Goal: Contribute content

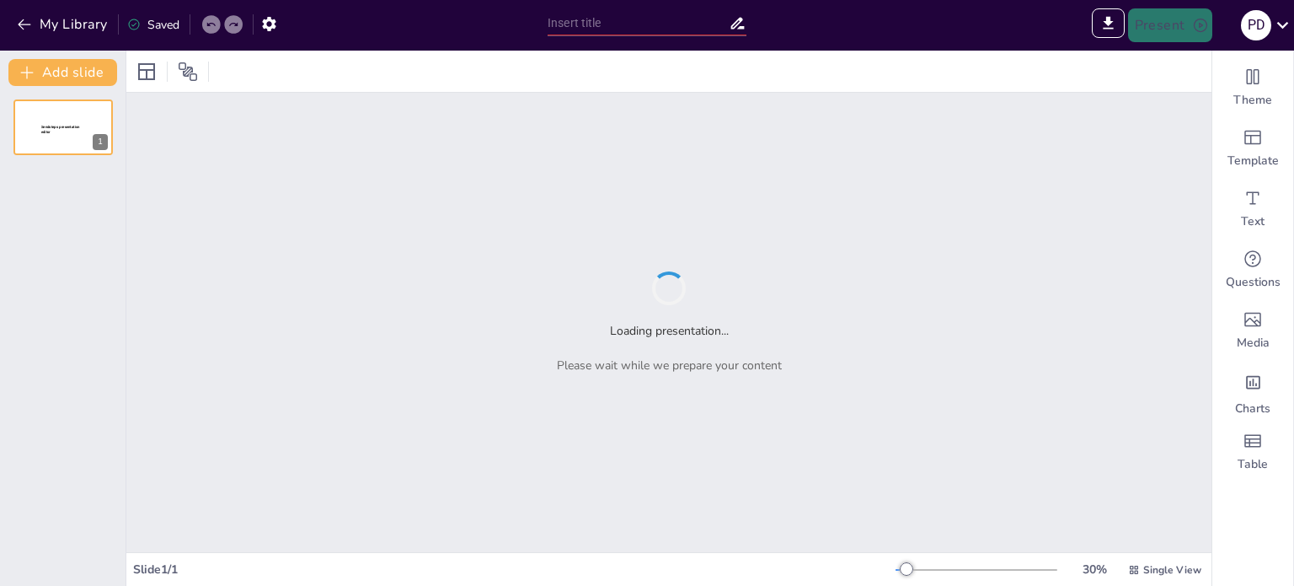
type input "Fundamentos de la Hidrostática: Principios y Aplicaciones en la Física de Fluid…"
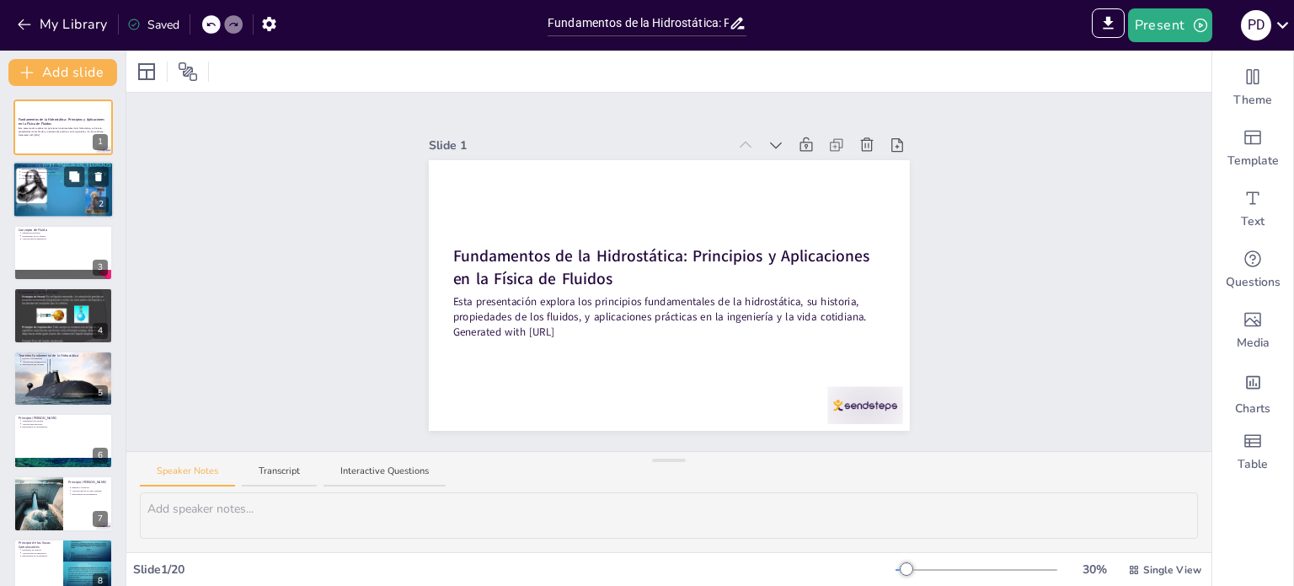
click at [71, 198] on div at bounding box center [63, 190] width 101 height 76
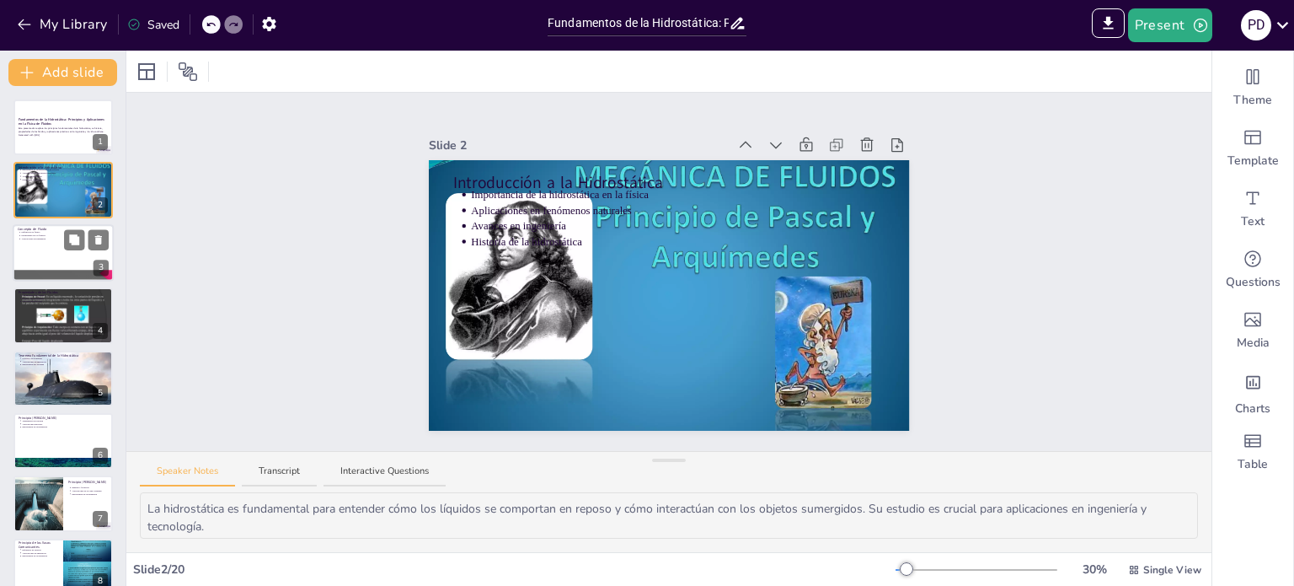
click at [35, 268] on div at bounding box center [63, 252] width 101 height 57
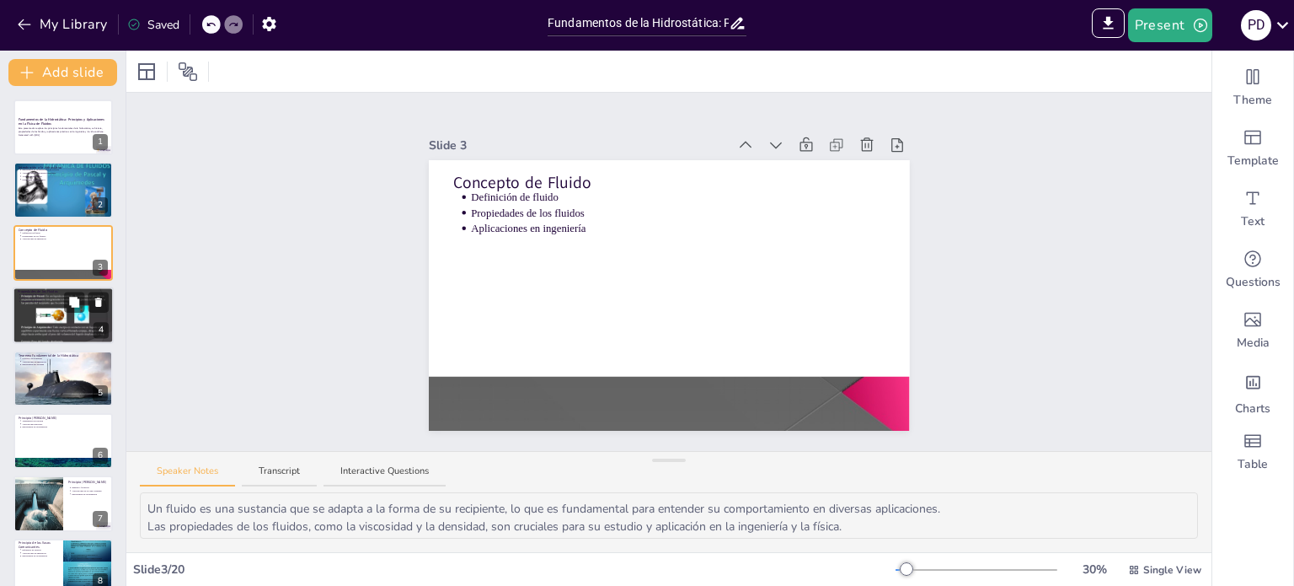
click at [33, 308] on div at bounding box center [63, 315] width 101 height 76
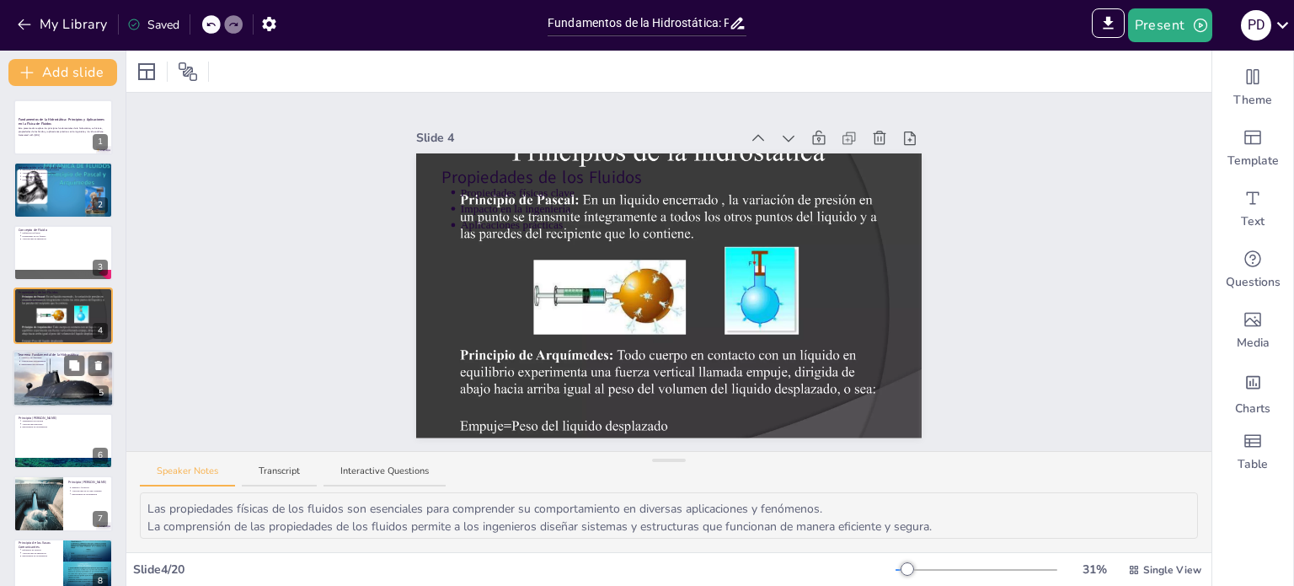
click at [37, 363] on p "Importancia del teorema" at bounding box center [65, 363] width 88 height 3
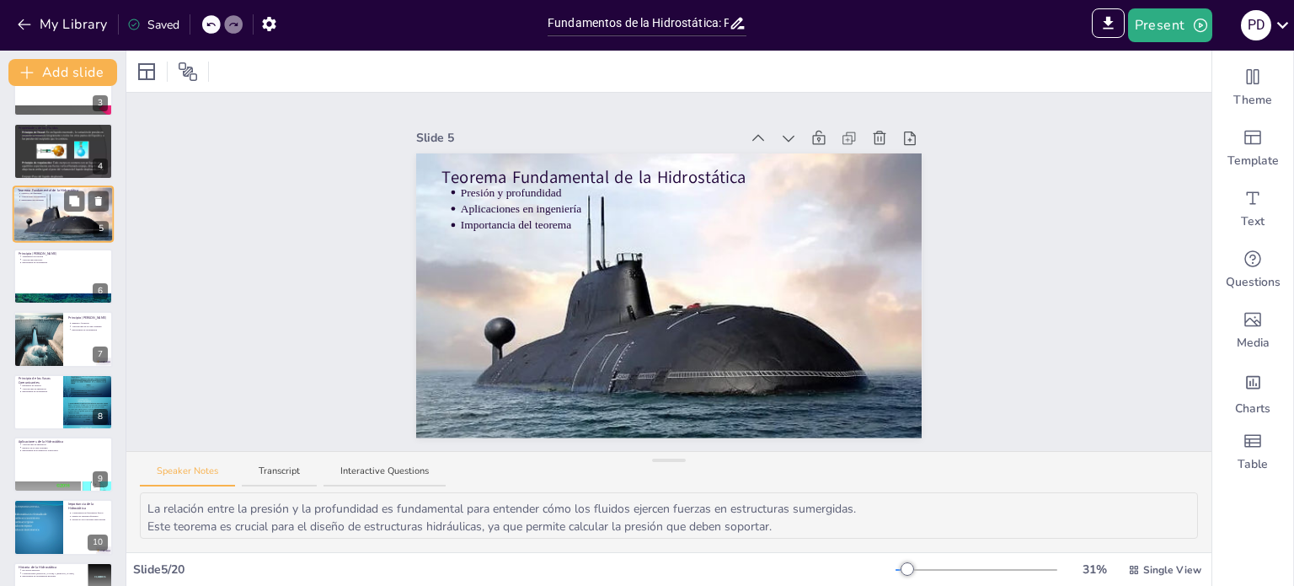
scroll to position [168, 0]
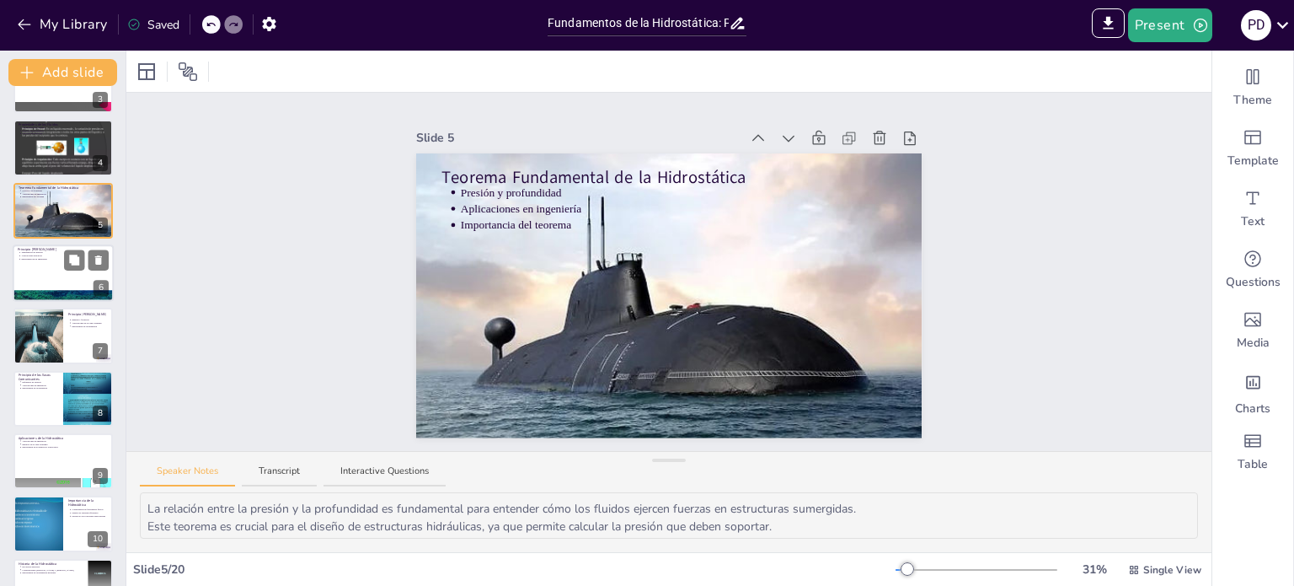
click at [29, 289] on div at bounding box center [63, 296] width 101 height 56
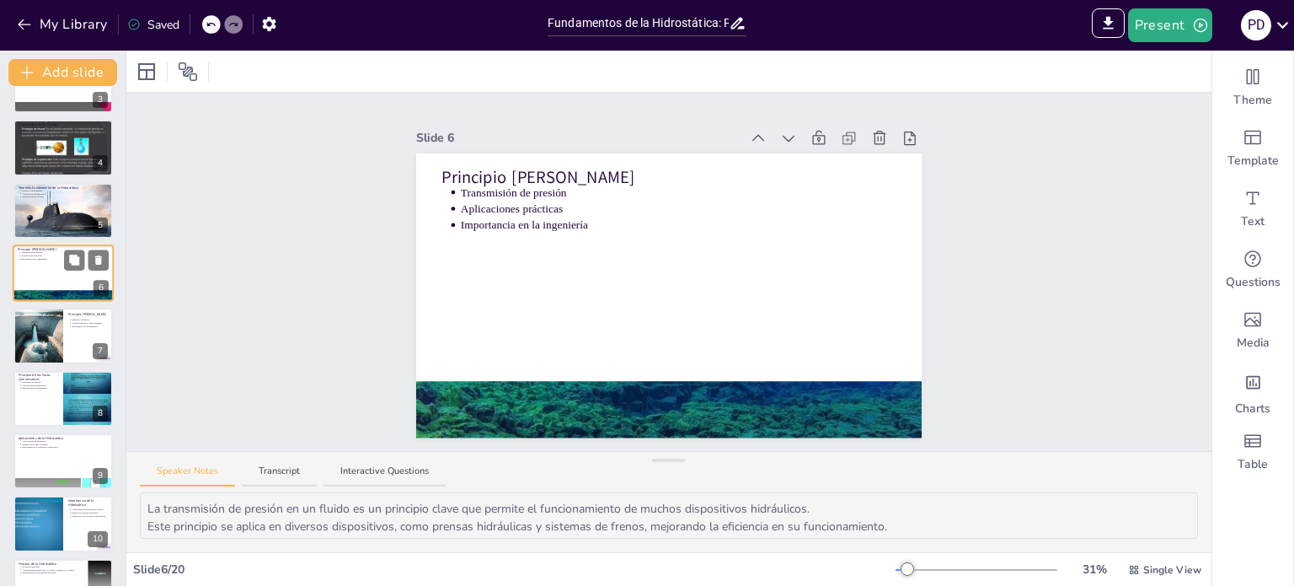
scroll to position [104, 0]
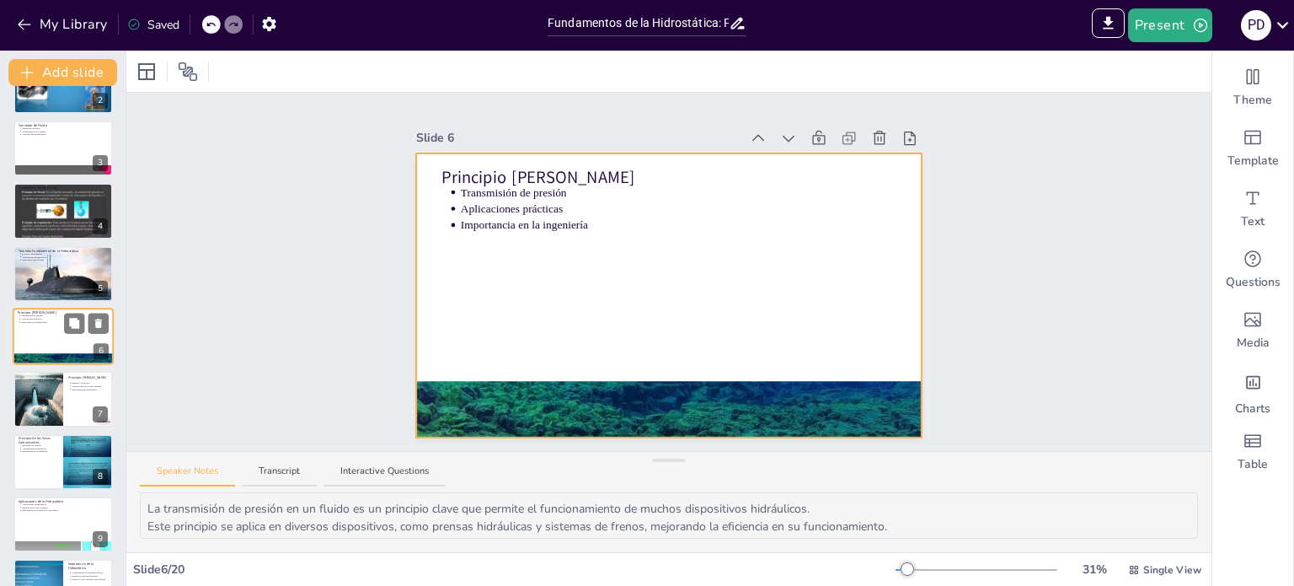
click at [33, 346] on div at bounding box center [63, 336] width 101 height 57
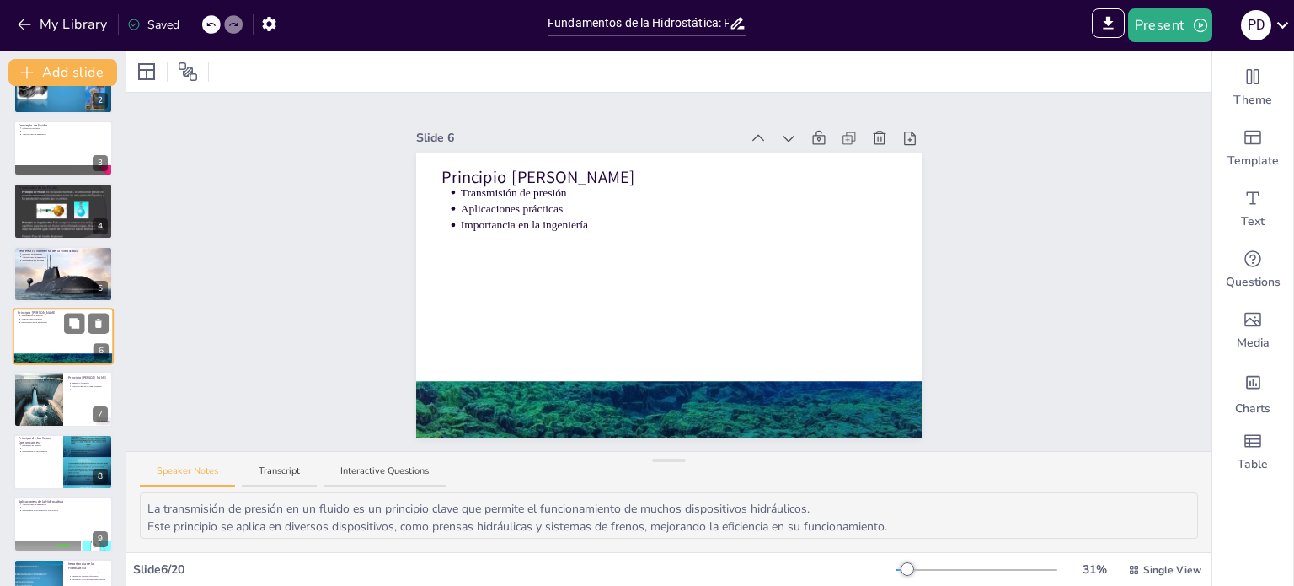
click at [33, 346] on div at bounding box center [63, 336] width 101 height 57
click at [49, 389] on div at bounding box center [37, 399] width 99 height 57
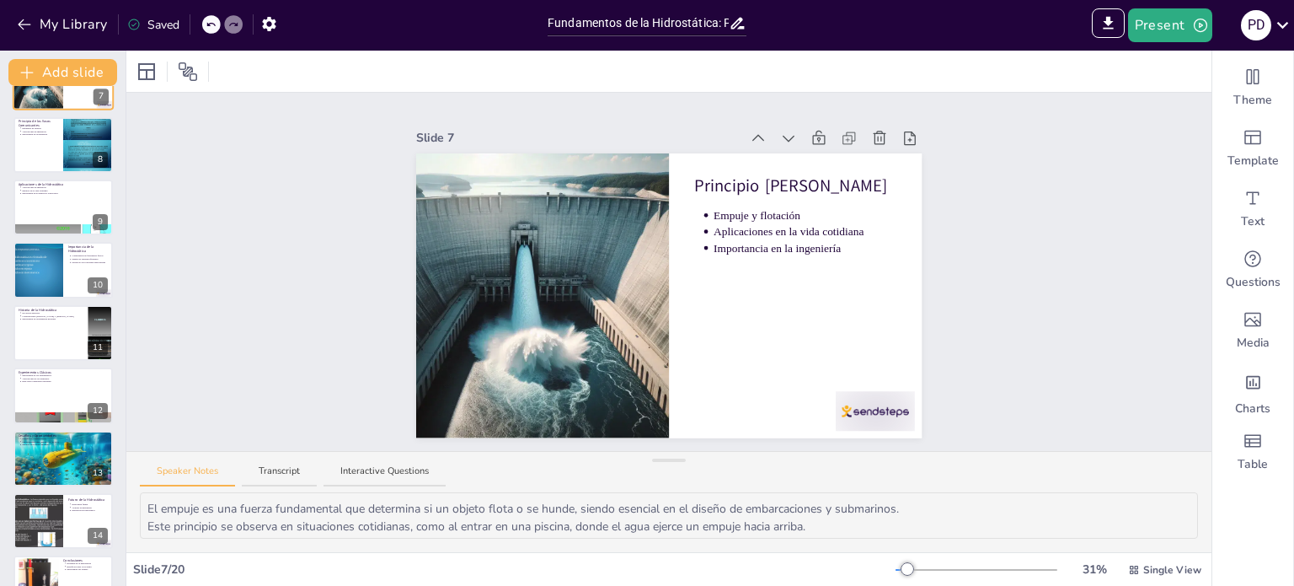
scroll to position [422, 0]
click at [43, 383] on div at bounding box center [63, 394] width 101 height 57
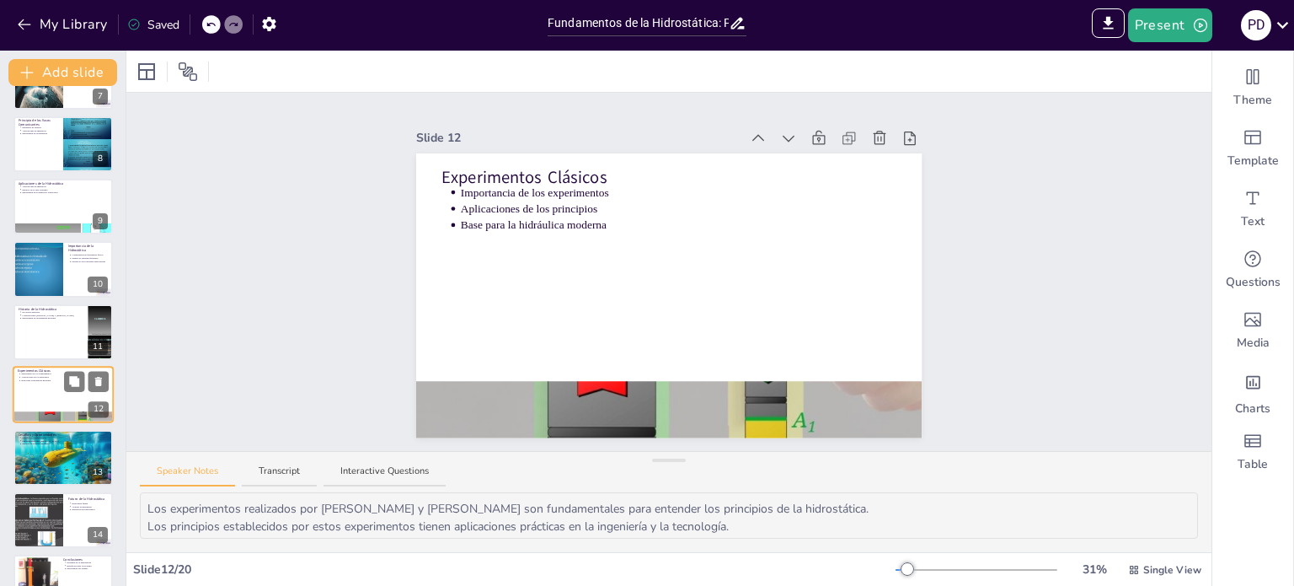
scroll to position [481, 0]
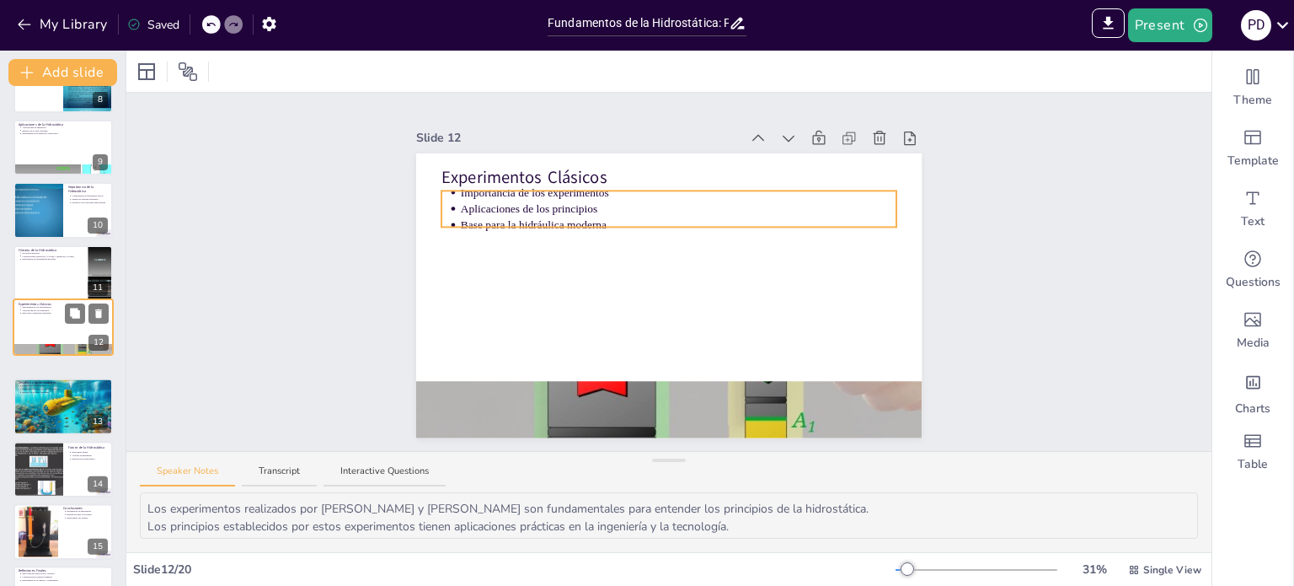
drag, startPoint x: 36, startPoint y: 318, endPoint x: 37, endPoint y: 307, distance: 11.0
click at [37, 299] on div "Experimentos Clásicos Importancia de los experimentos Aplicaciones de los princ…" at bounding box center [62, 299] width 99 height 0
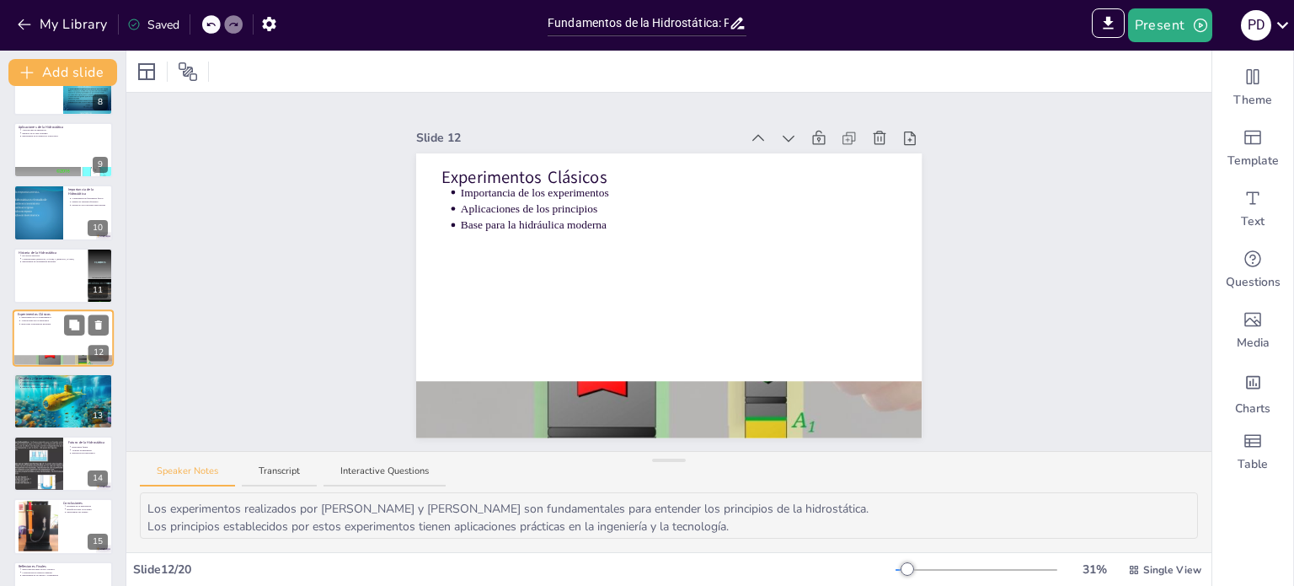
scroll to position [773, 0]
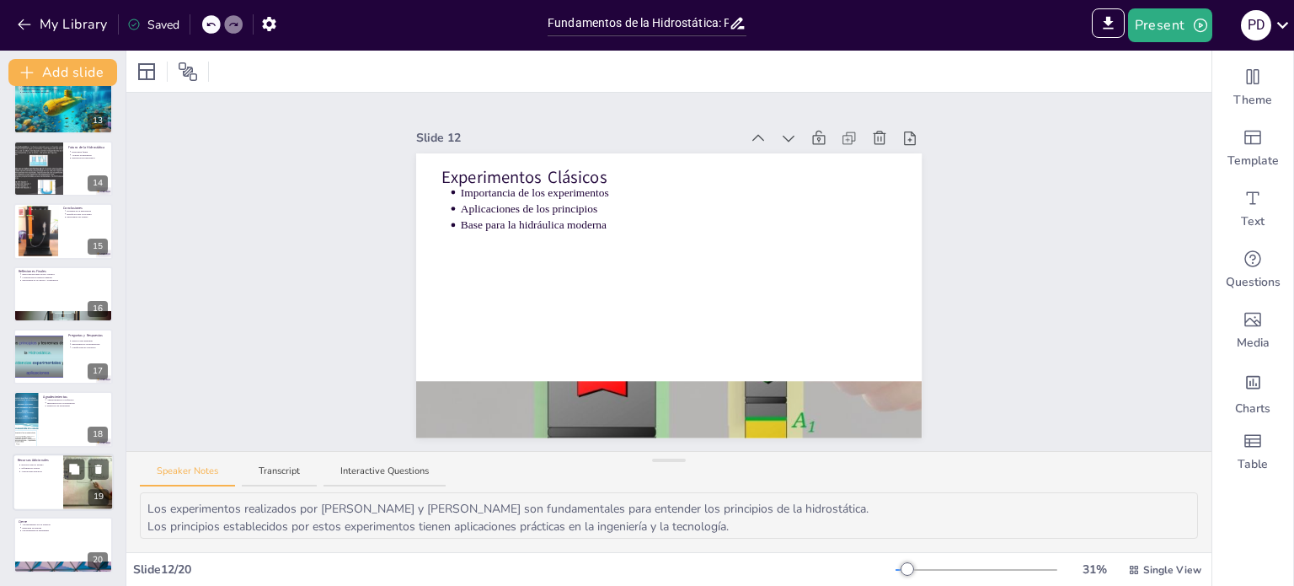
click at [68, 479] on div at bounding box center [88, 481] width 101 height 57
type textarea "Los recursos adicionales son importantes para aquellos que deseen profundizar e…"
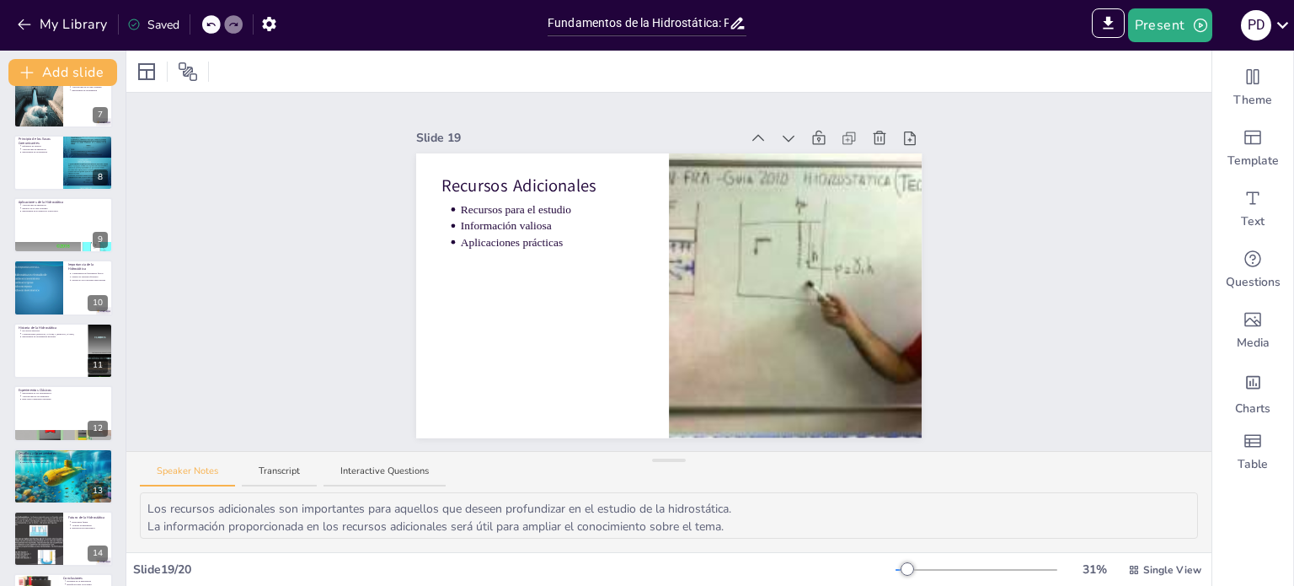
scroll to position [0, 0]
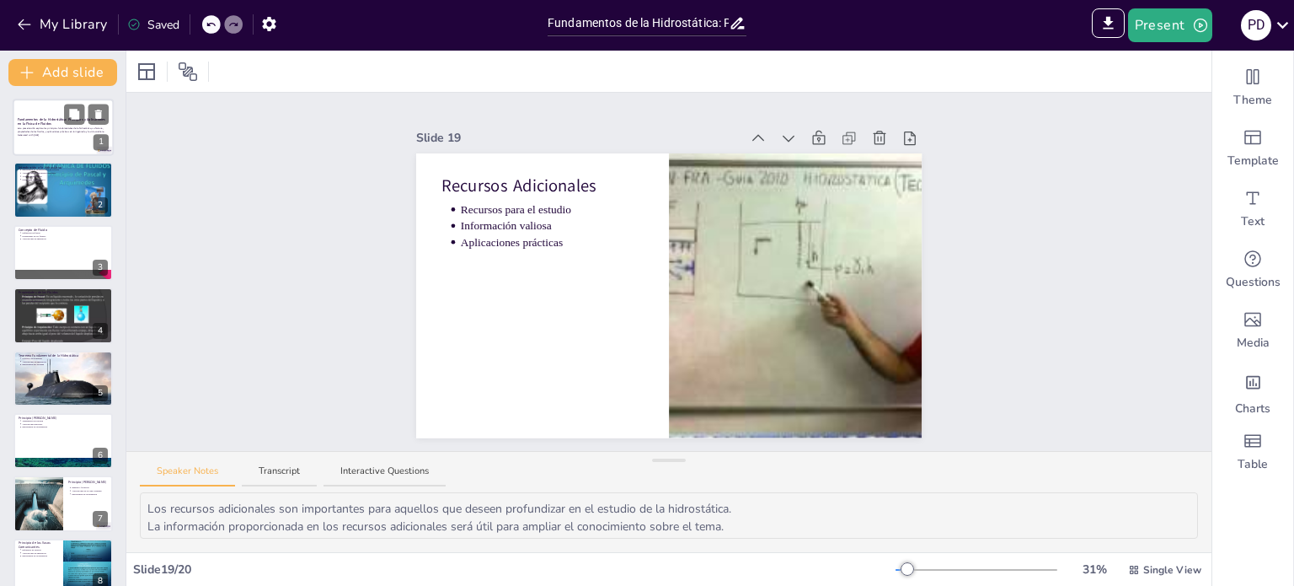
click at [54, 130] on p "Esta presentación explora los principios fundamentales de la hidrostática, su h…" at bounding box center [63, 130] width 91 height 7
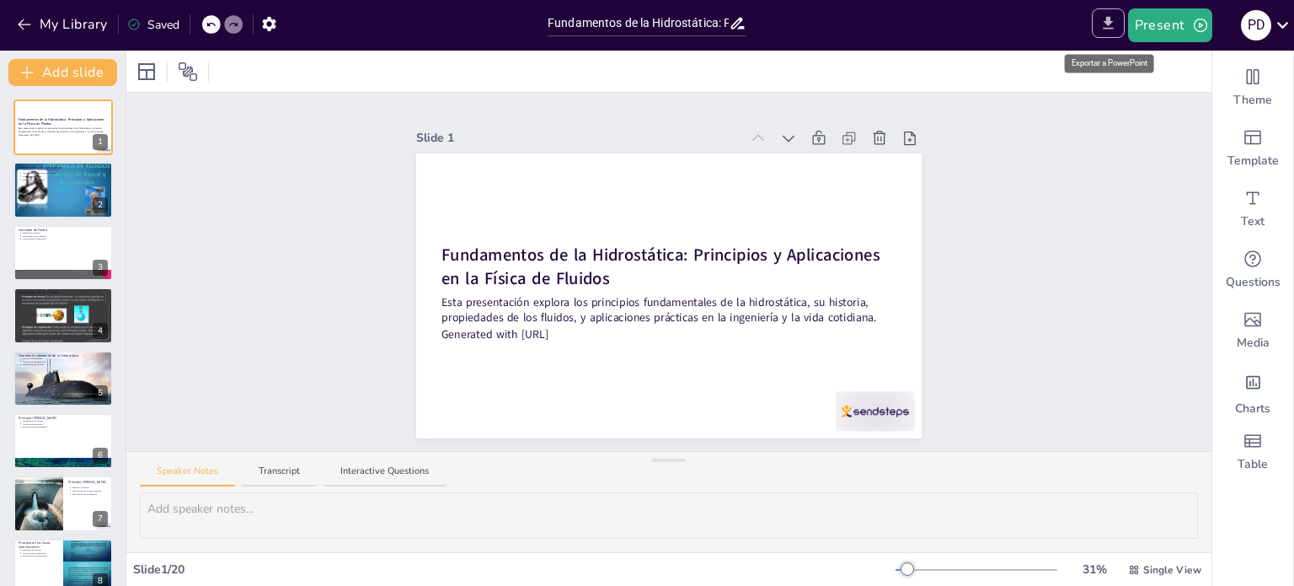
click at [1098, 21] on button "Export to PowerPoint" at bounding box center [1108, 22] width 33 height 29
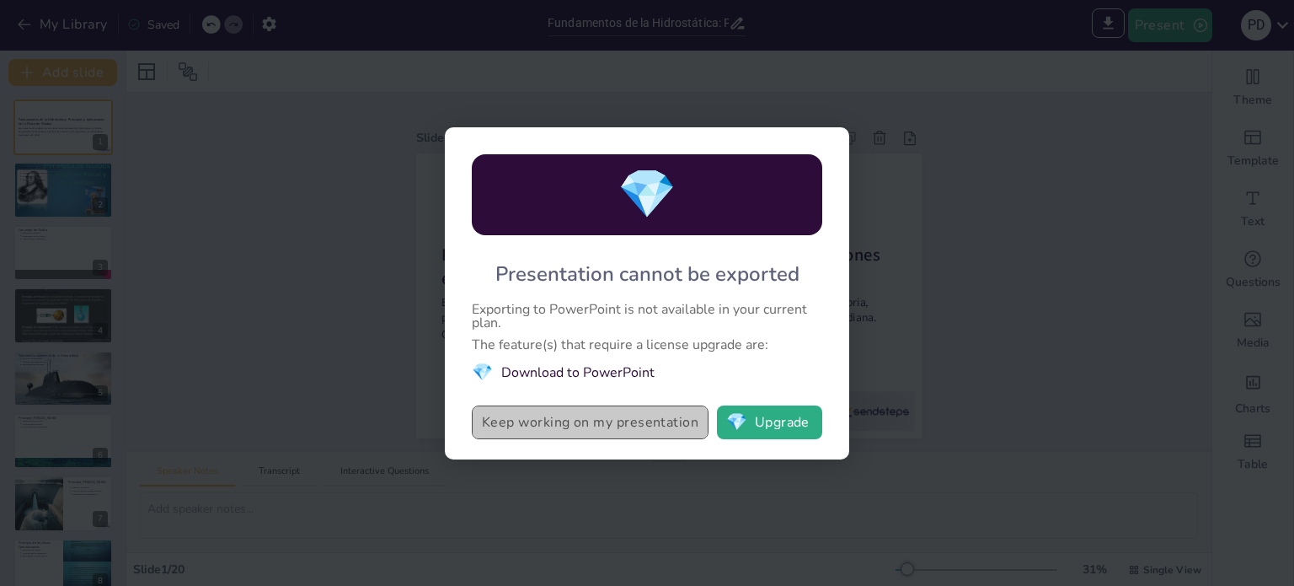
click at [602, 428] on button "Keep working on my presentation" at bounding box center [590, 422] width 237 height 34
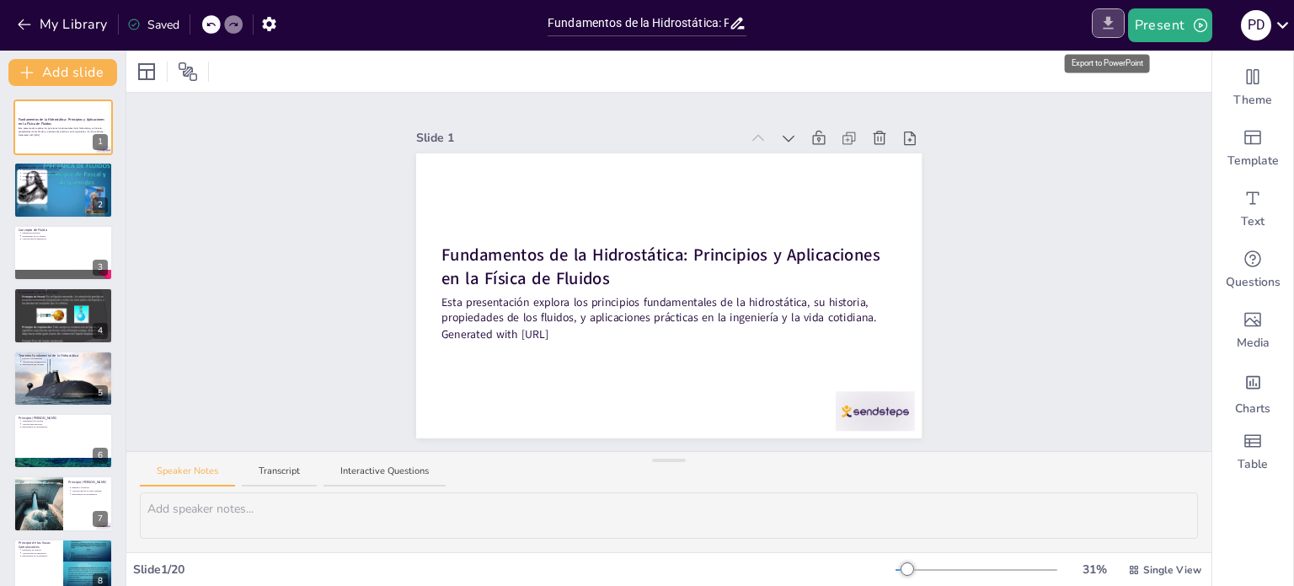
click at [1116, 29] on icon "Export to PowerPoint" at bounding box center [1108, 23] width 18 height 18
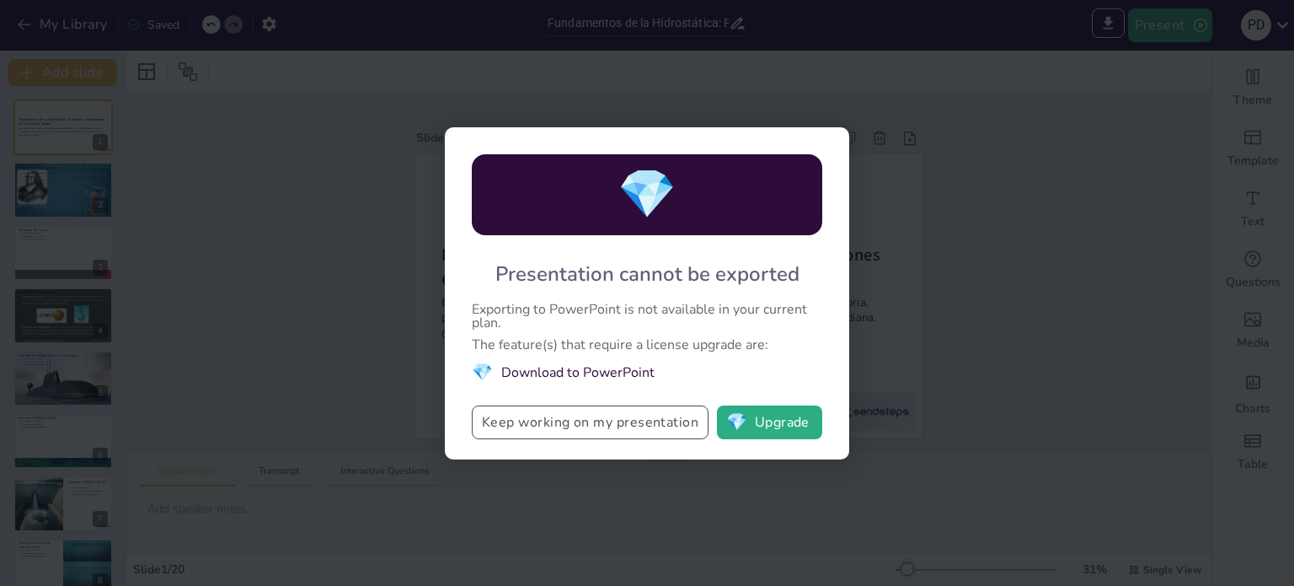
click at [648, 421] on button "Keep working on my presentation" at bounding box center [590, 422] width 237 height 34
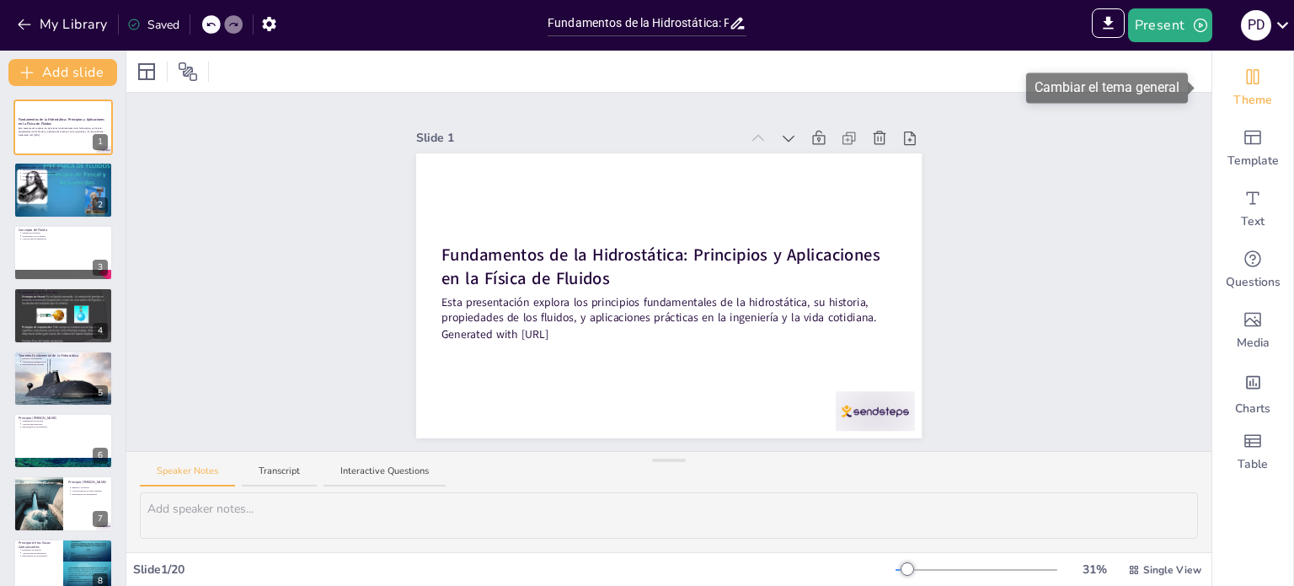
click at [1247, 73] on icon "Change the overall theme" at bounding box center [1253, 76] width 13 height 15
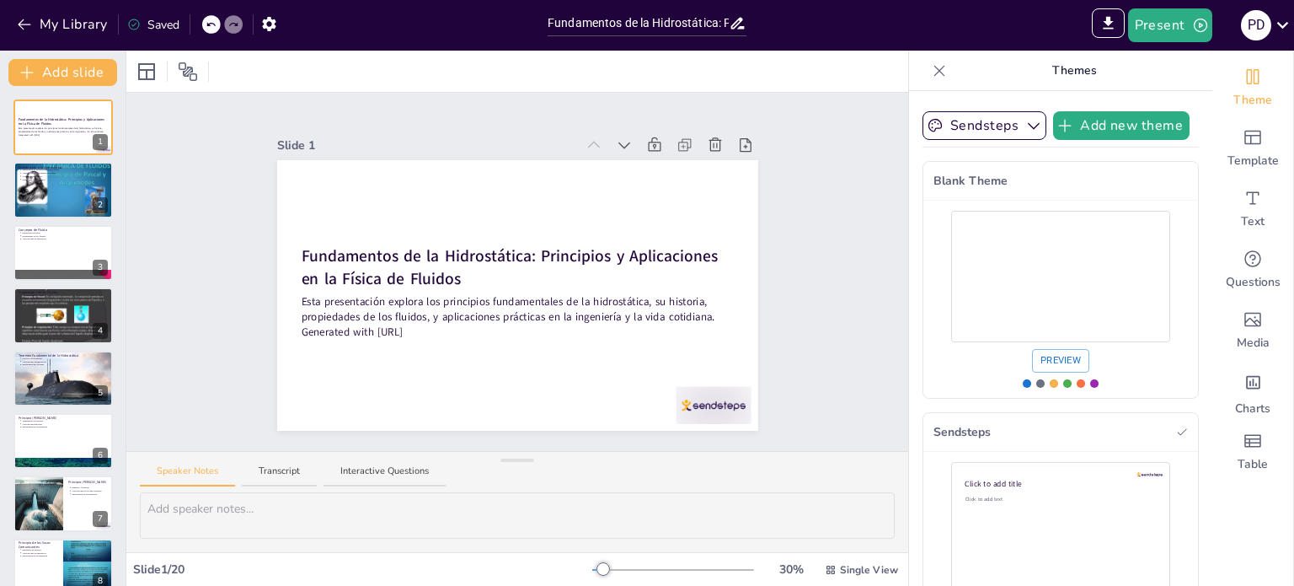
click at [931, 77] on icon at bounding box center [939, 70] width 17 height 17
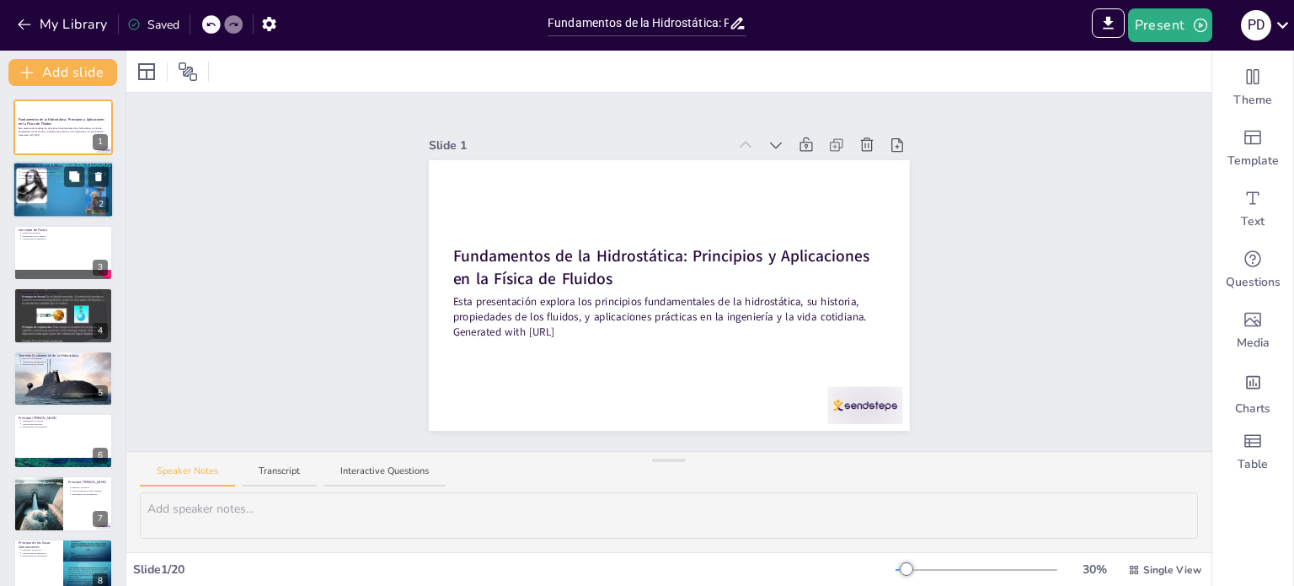
click at [60, 211] on div at bounding box center [63, 190] width 101 height 76
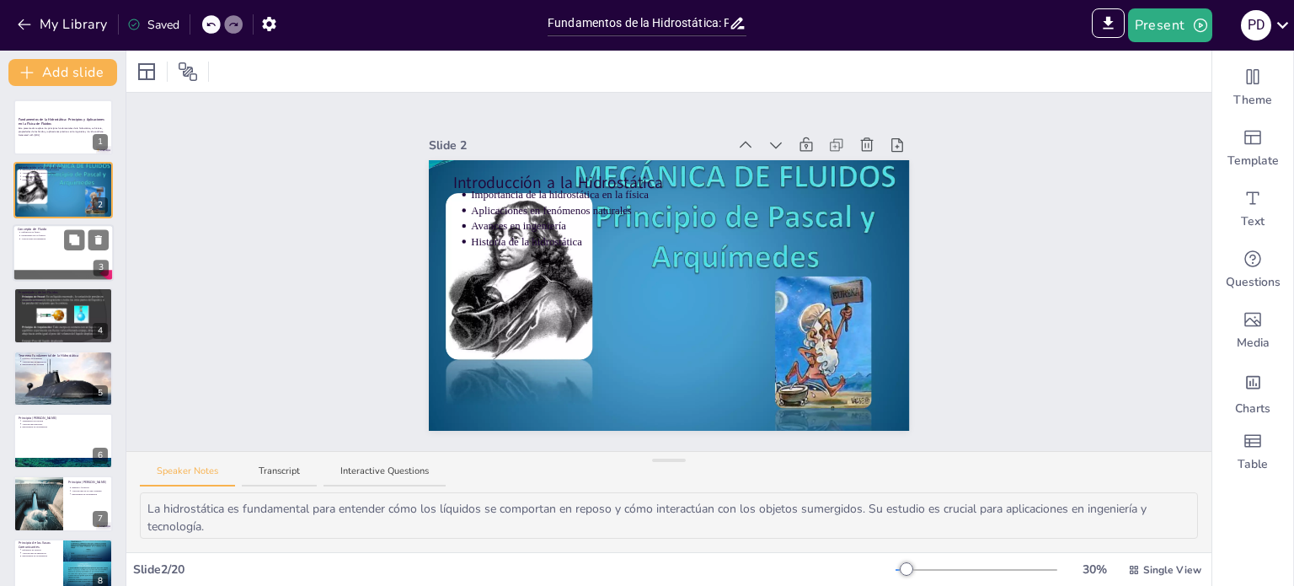
click at [78, 251] on div at bounding box center [63, 252] width 101 height 57
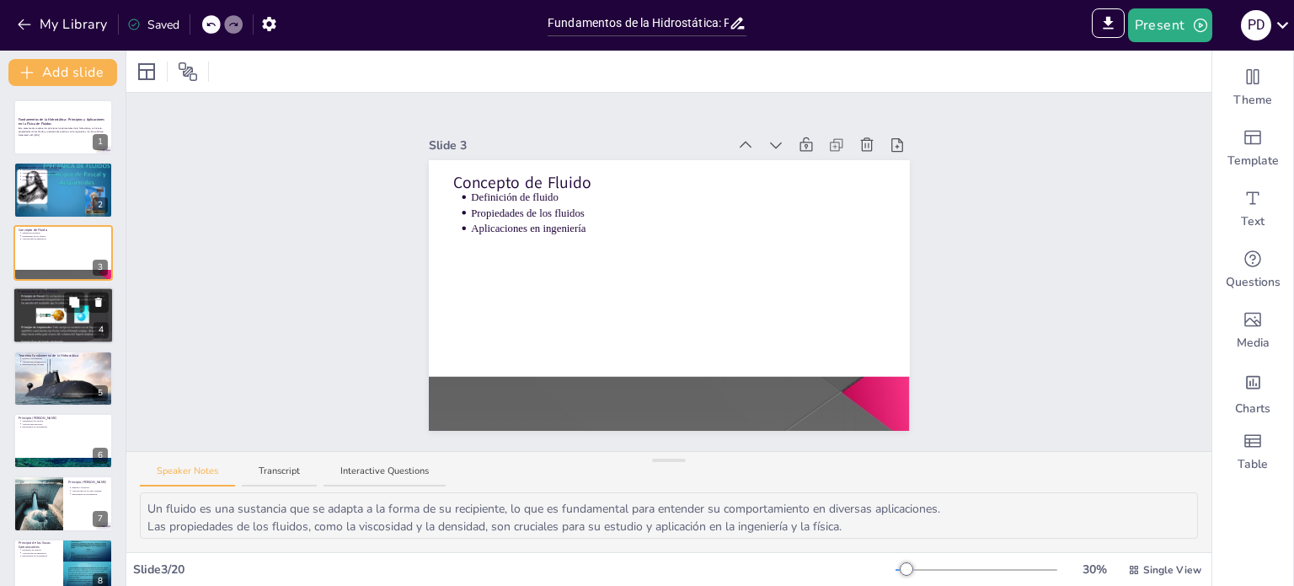
click at [43, 316] on div at bounding box center [63, 315] width 101 height 76
type textarea "Las propiedades físicas de los fluidos son esenciales para comprender su compor…"
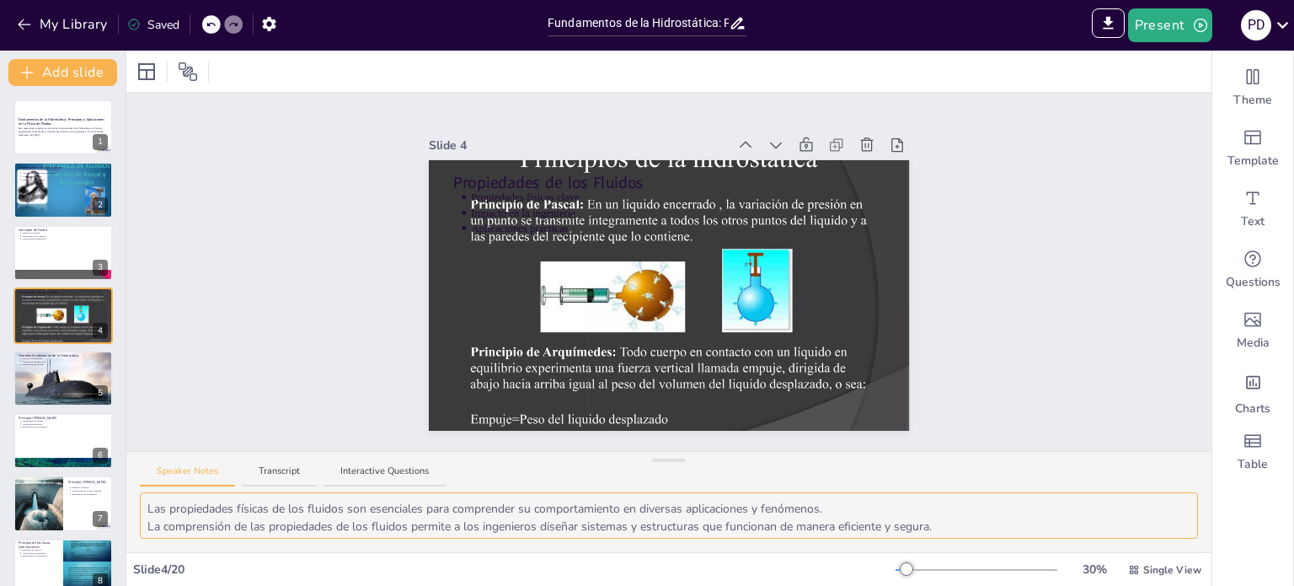
scroll to position [21, 0]
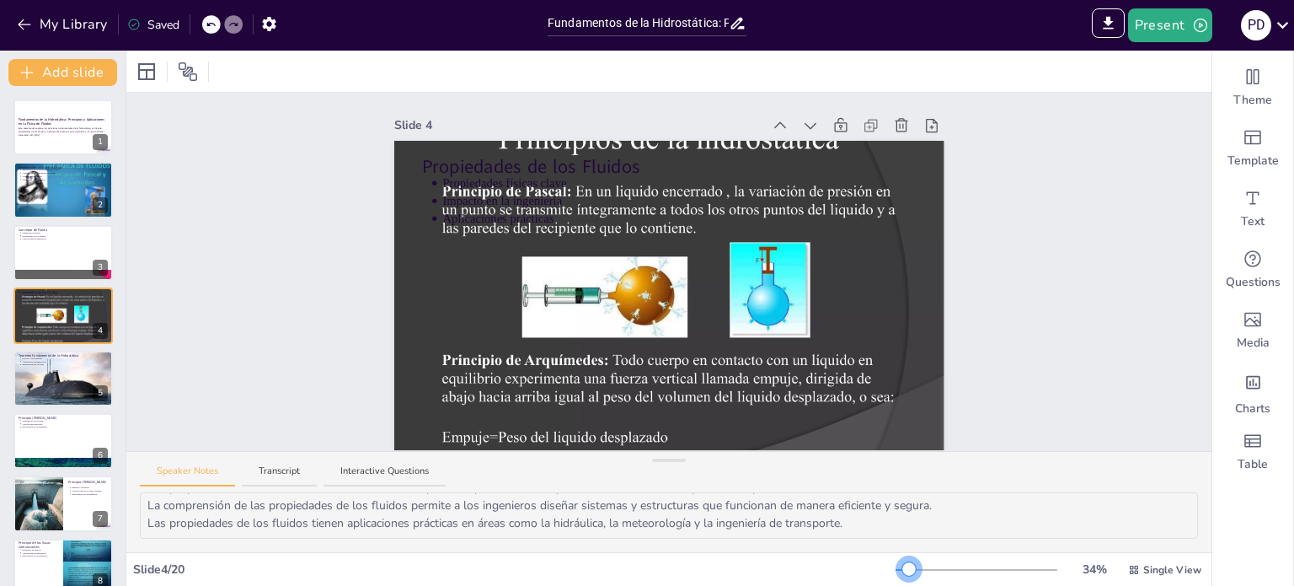
drag, startPoint x: 898, startPoint y: 563, endPoint x: 913, endPoint y: 567, distance: 15.7
click at [912, 566] on div at bounding box center [977, 569] width 162 height 13
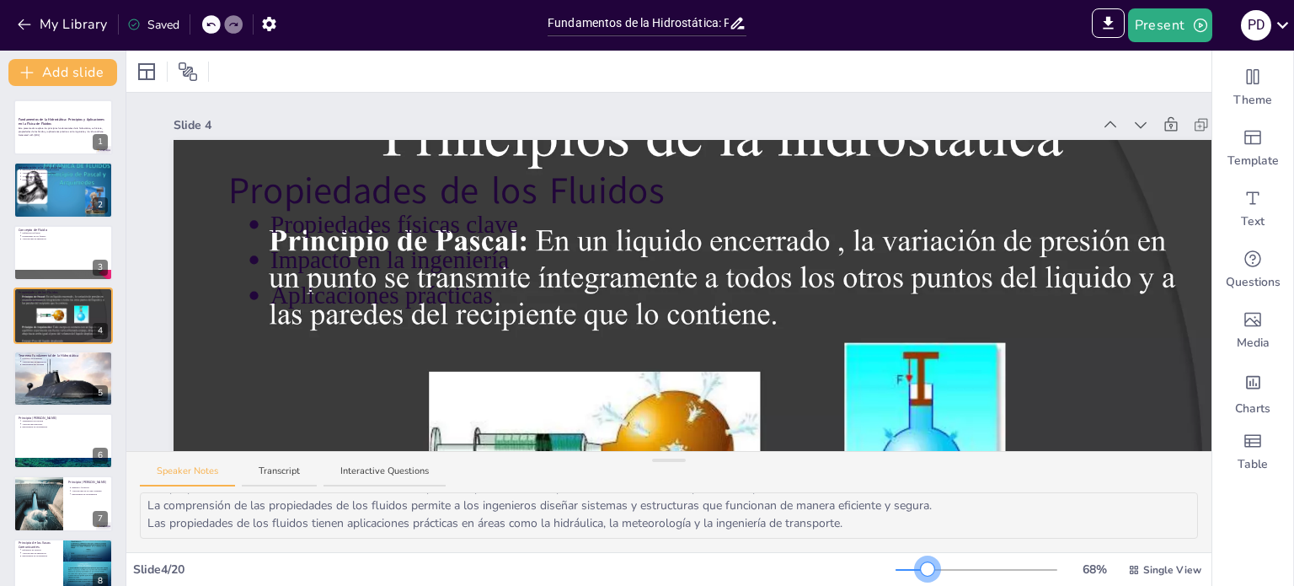
click at [917, 538] on div "Las propiedades físicas de los fluidos son esenciales para comprender su compor…" at bounding box center [668, 522] width 1085 height 60
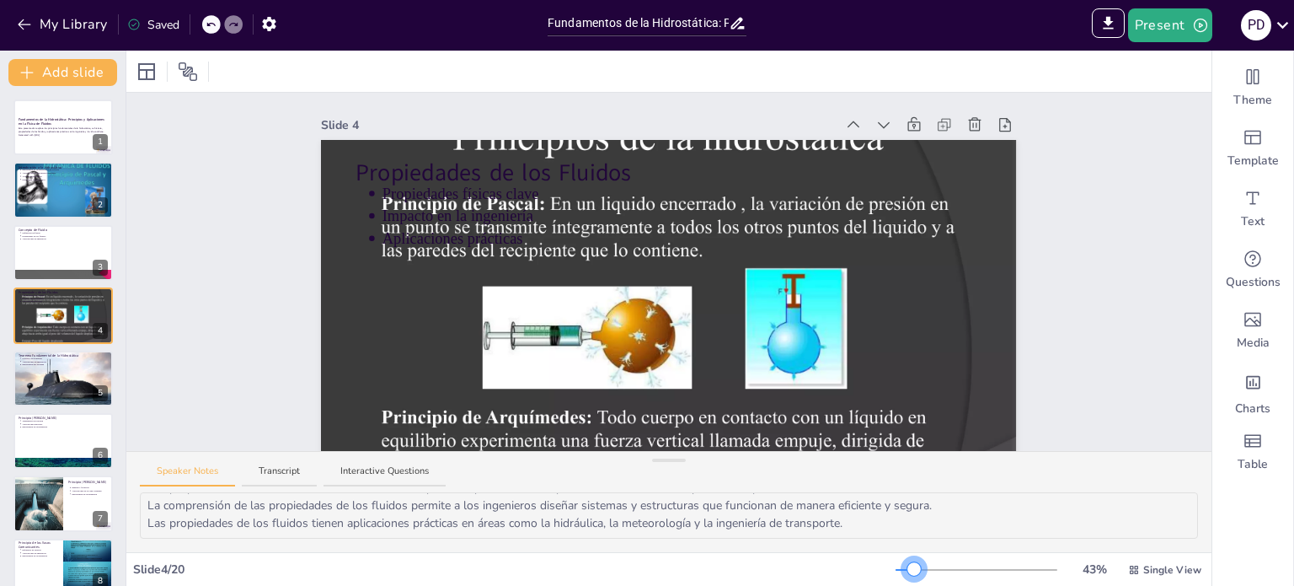
click at [903, 572] on div at bounding box center [977, 569] width 162 height 13
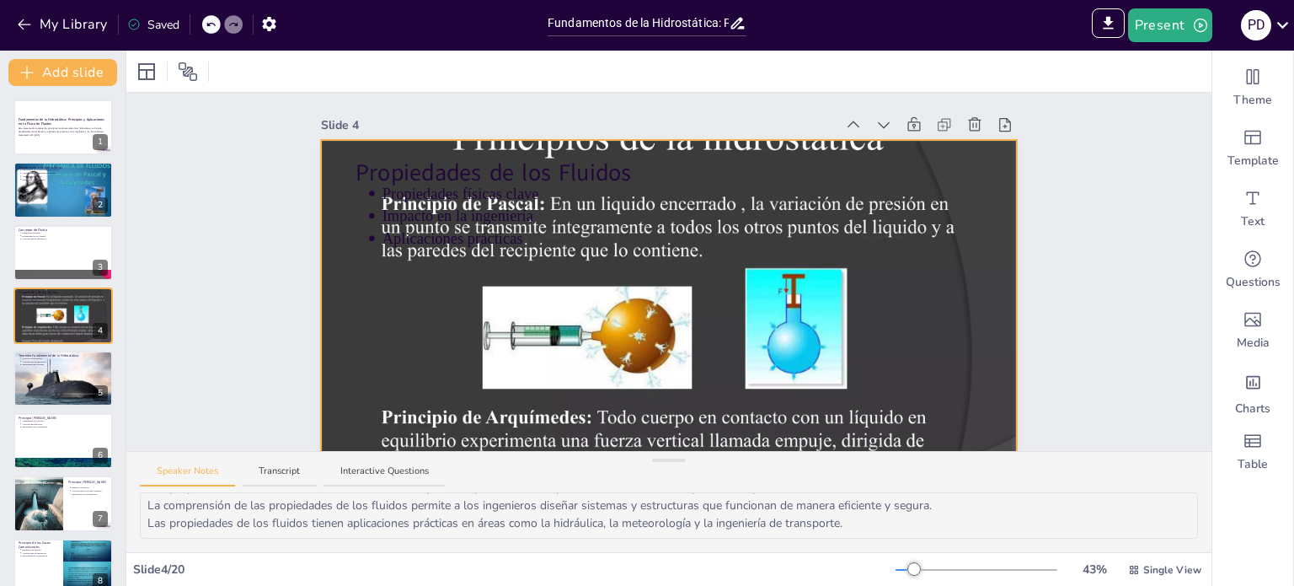
scroll to position [94, 0]
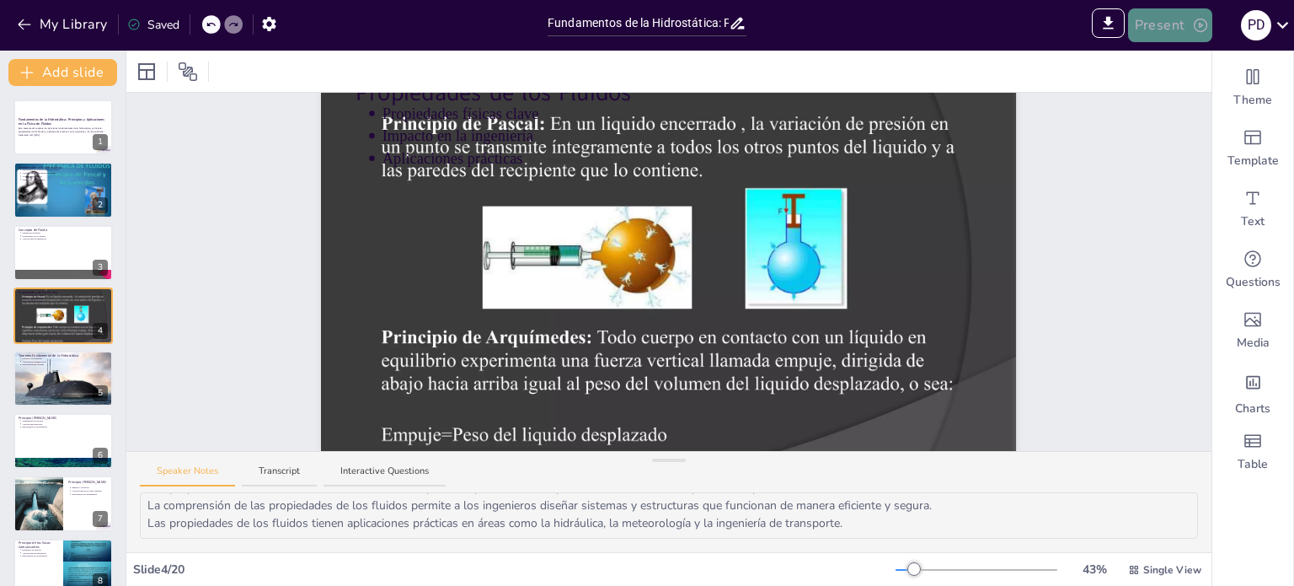
click at [1164, 21] on button "Present" at bounding box center [1170, 25] width 84 height 34
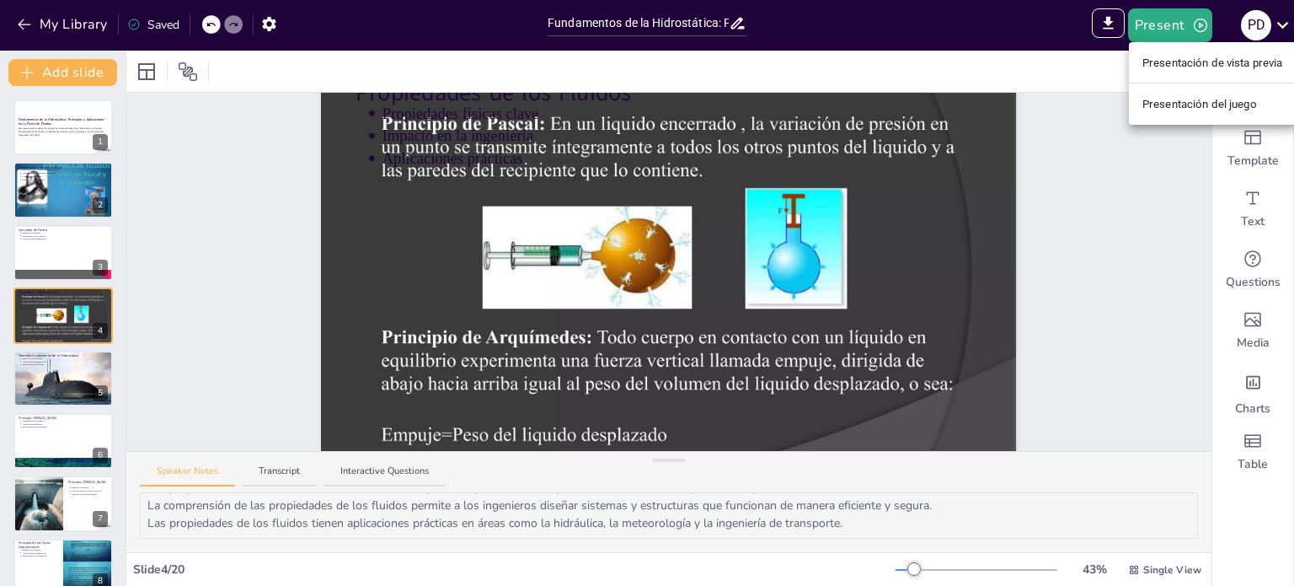
click at [1177, 68] on font "Presentación de vista previa" at bounding box center [1212, 62] width 141 height 13
